Goal: Information Seeking & Learning: Learn about a topic

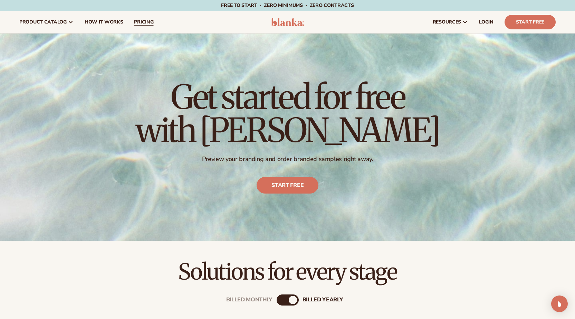
click at [141, 22] on span "pricing" at bounding box center [143, 22] width 19 height 6
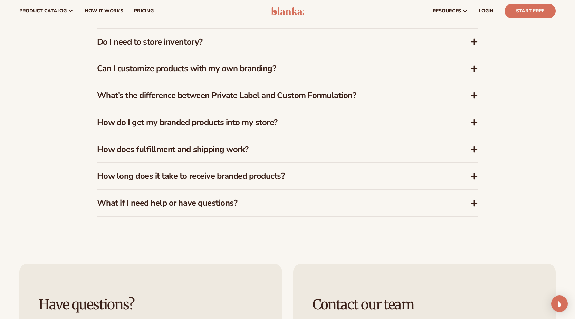
scroll to position [961, 0]
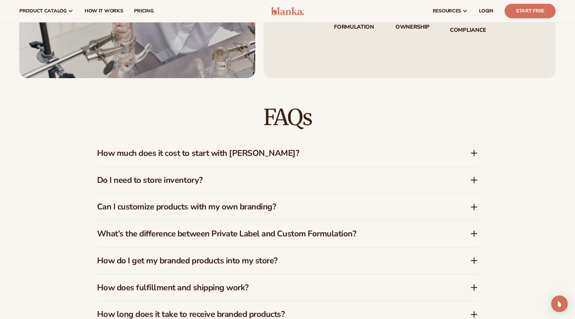
click at [177, 148] on h3 "How much does it cost to start with [PERSON_NAME]?" at bounding box center [273, 153] width 352 height 10
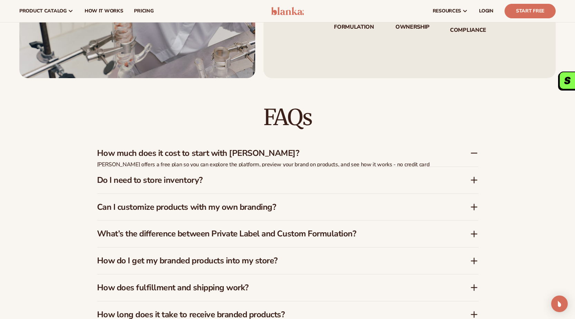
click at [176, 156] on h3 "How much does it cost to start with [PERSON_NAME]?" at bounding box center [273, 153] width 352 height 10
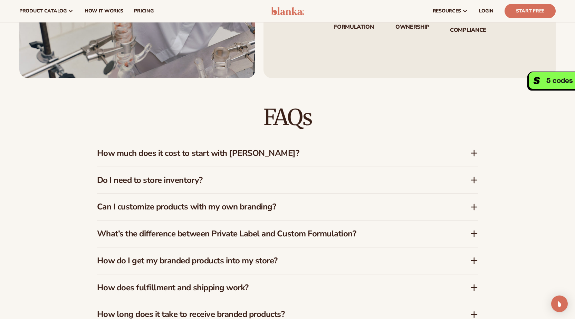
click at [165, 181] on h3 "Do I need to store inventory?" at bounding box center [273, 180] width 352 height 10
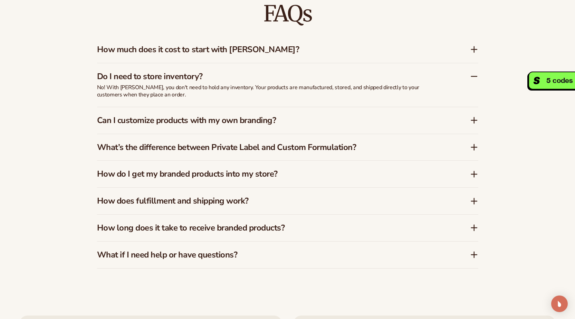
click at [179, 125] on h3 "Can I customize products with my own branding?" at bounding box center [273, 120] width 352 height 10
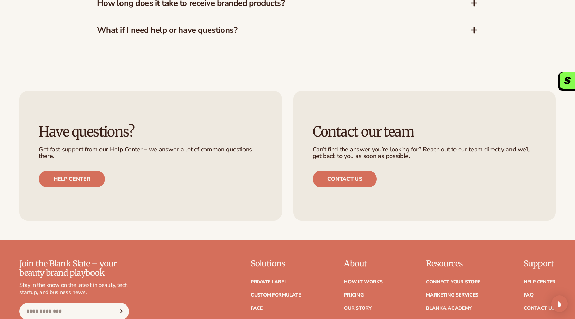
scroll to position [1411, 0]
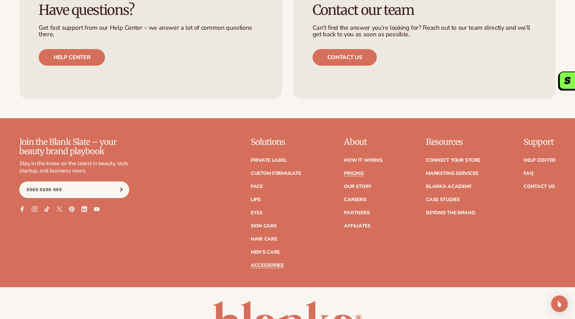
drag, startPoint x: 269, startPoint y: 256, endPoint x: 262, endPoint y: 266, distance: 12.2
click at [268, 256] on ul "Private label Custom formulate Face Lips Eyes Skin Care" at bounding box center [276, 209] width 50 height 117
click at [262, 266] on link "Accessories" at bounding box center [267, 265] width 33 height 5
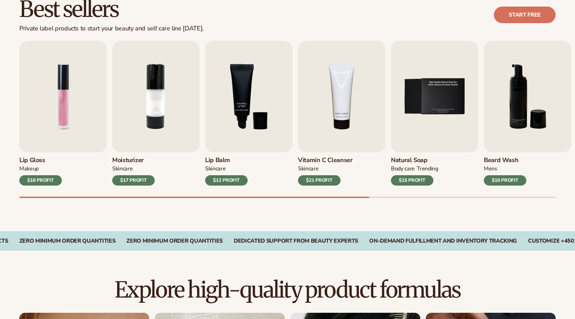
scroll to position [207, 0]
click at [143, 183] on div "$17 PROFIT" at bounding box center [133, 180] width 43 height 10
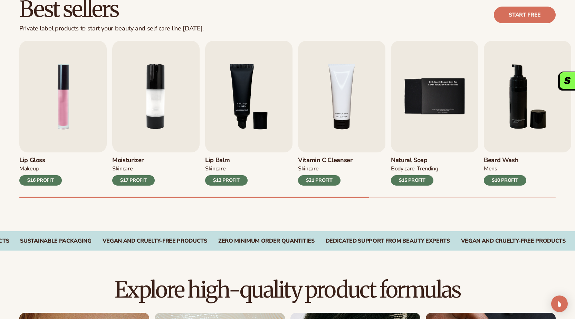
click at [371, 204] on div "Best sellers Private label products to start your beauty and self care line [DA…" at bounding box center [287, 104] width 575 height 253
